Goal: Navigation & Orientation: Go to known website

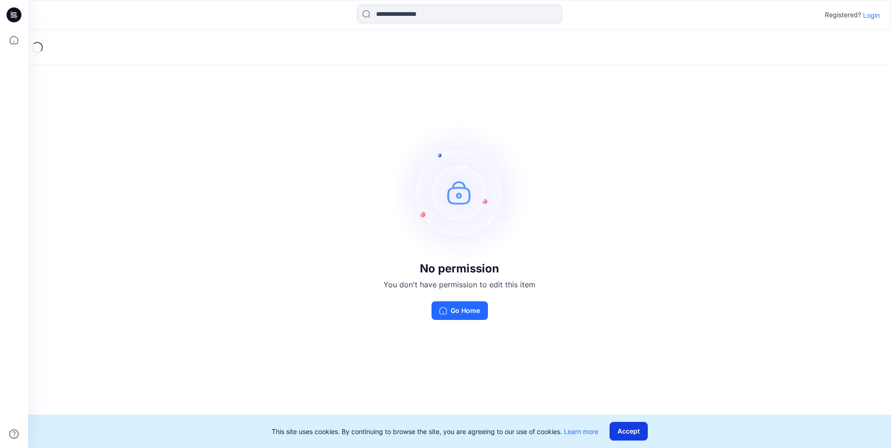
click at [429, 431] on button "Accept" at bounding box center [628, 431] width 38 height 19
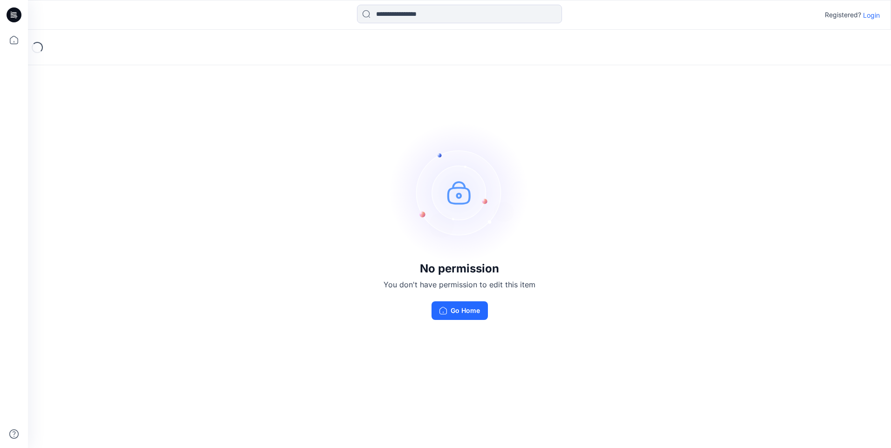
click at [429, 293] on div "No permission You don't have permission to edit this item Go Home" at bounding box center [459, 291] width 152 height 58
click at [429, 312] on button "Go Home" at bounding box center [459, 310] width 56 height 19
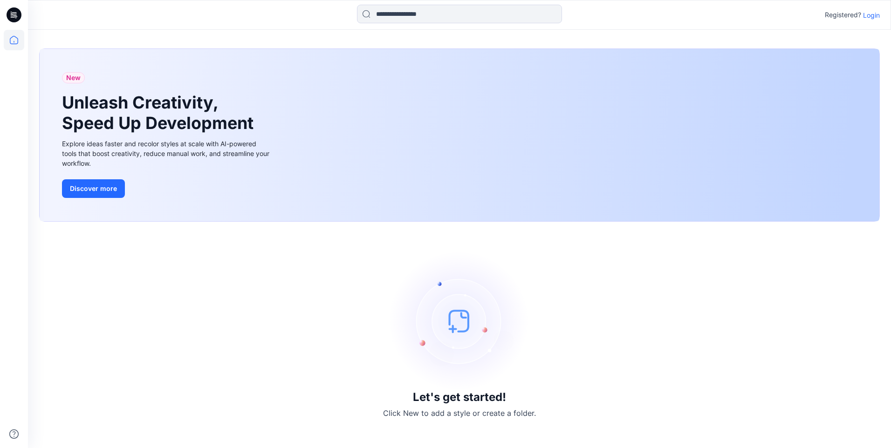
click at [429, 233] on html "Registered? Login New Unleash Creativity, Speed Up Development Explore ideas fa…" at bounding box center [445, 224] width 891 height 448
